Goal: Navigation & Orientation: Find specific page/section

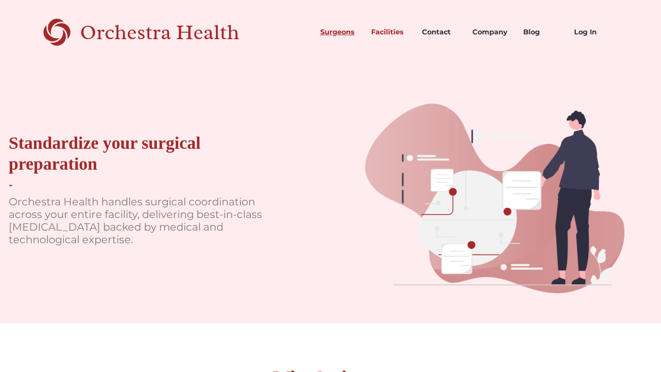
click at [329, 28] on link "Surgeons" at bounding box center [338, 32] width 51 height 30
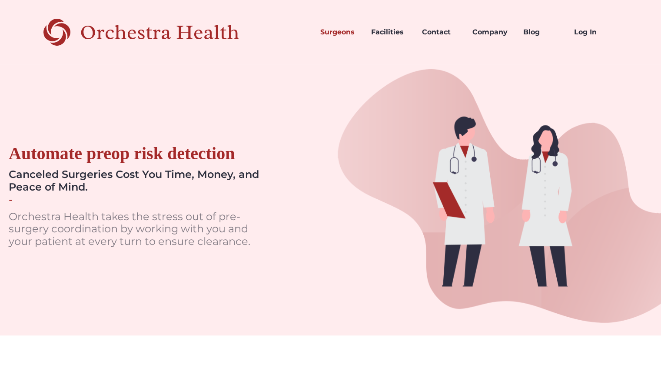
click at [107, 34] on div "Orchestra Health" at bounding box center [175, 32] width 190 height 18
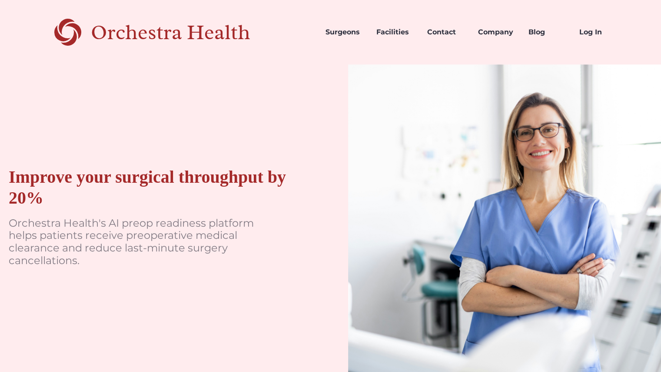
drag, startPoint x: 136, startPoint y: 31, endPoint x: 53, endPoint y: 106, distance: 112.0
click at [53, 106] on div "Improve your surgical throughput by 20% Orchestra Health's AI preop readiness p…" at bounding box center [156, 220] width 313 height 313
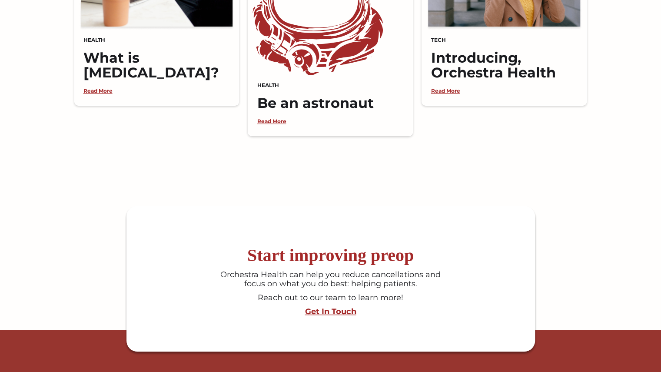
scroll to position [2268, 0]
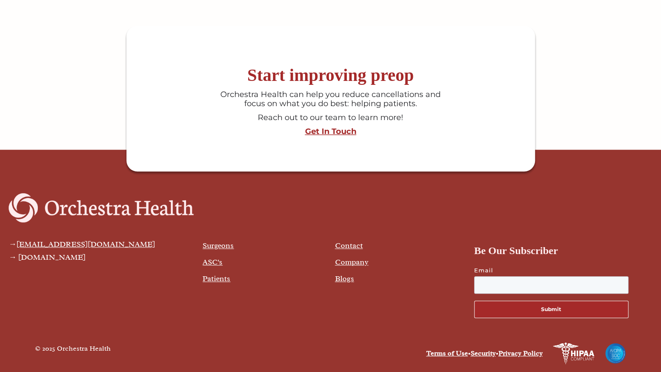
click at [65, 202] on img at bounding box center [101, 207] width 185 height 29
click at [59, 208] on img at bounding box center [101, 207] width 185 height 29
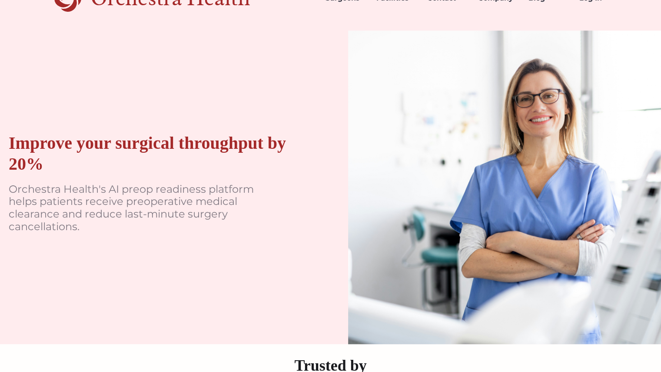
scroll to position [0, 0]
